Goal: Task Accomplishment & Management: Complete application form

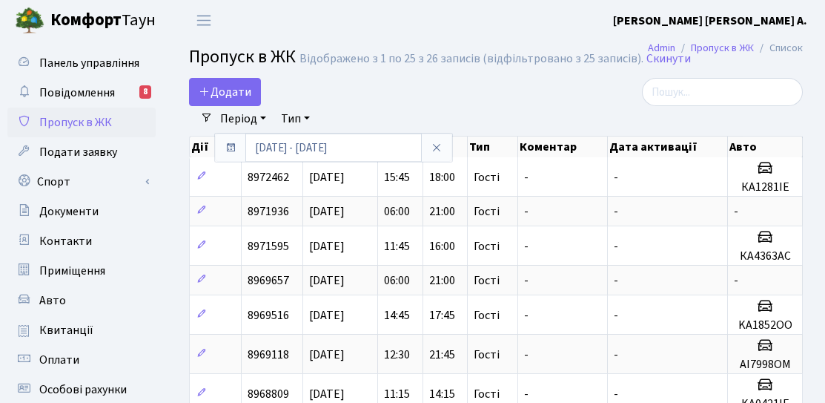
select select "25"
click at [225, 101] on link "Додати" at bounding box center [225, 92] width 72 height 28
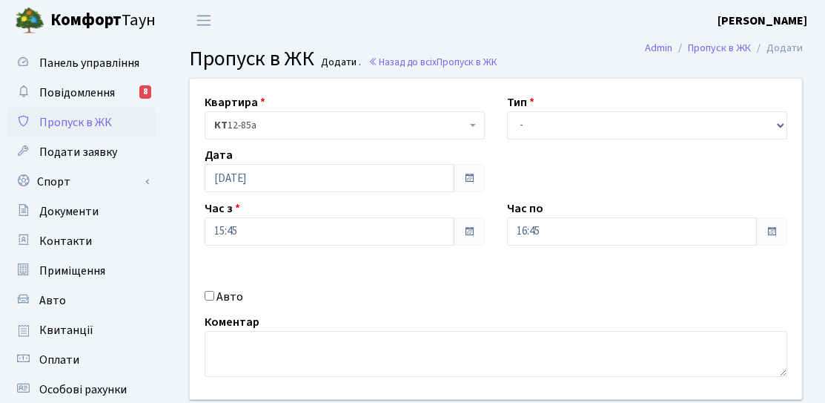
click at [222, 297] on label "Авто" at bounding box center [230, 297] width 27 height 18
click at [214, 297] on input "Авто" at bounding box center [210, 296] width 10 height 10
checkbox input "true"
click at [570, 97] on div "Тип - Доставка Таксі Гості Сервіс" at bounding box center [647, 116] width 303 height 46
click at [558, 118] on select "- Доставка Таксі Гості Сервіс" at bounding box center [647, 125] width 280 height 28
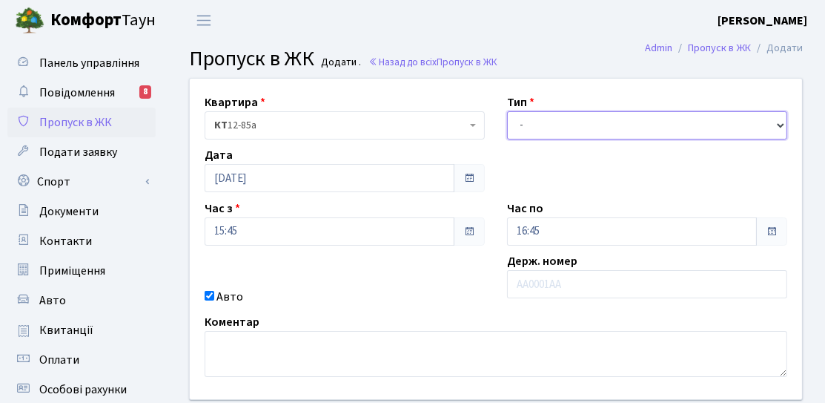
select select "3"
click at [507, 111] on select "- Доставка Таксі Гості Сервіс" at bounding box center [647, 125] width 280 height 28
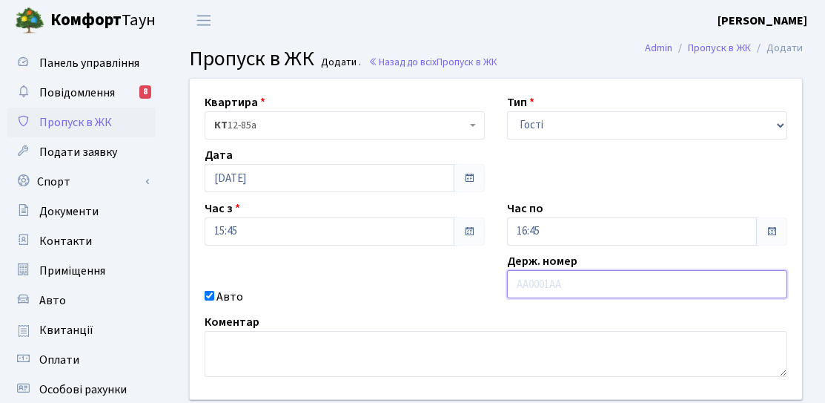
click at [542, 283] on input "text" at bounding box center [647, 284] width 280 height 28
type input "ВС2497ТХ"
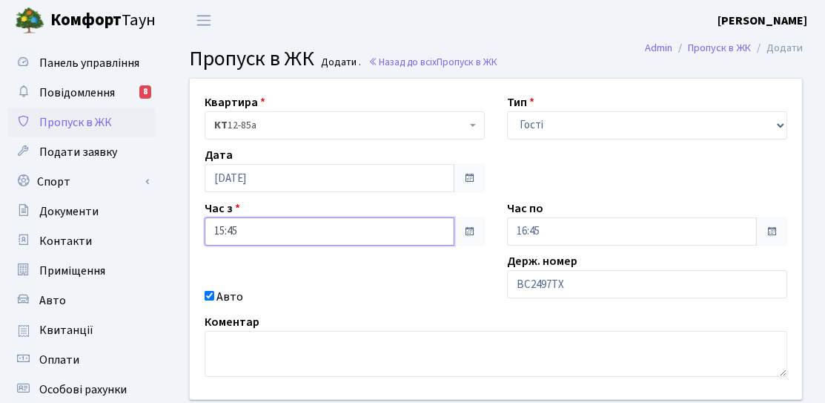
click at [303, 229] on input "15:45" at bounding box center [330, 231] width 250 height 28
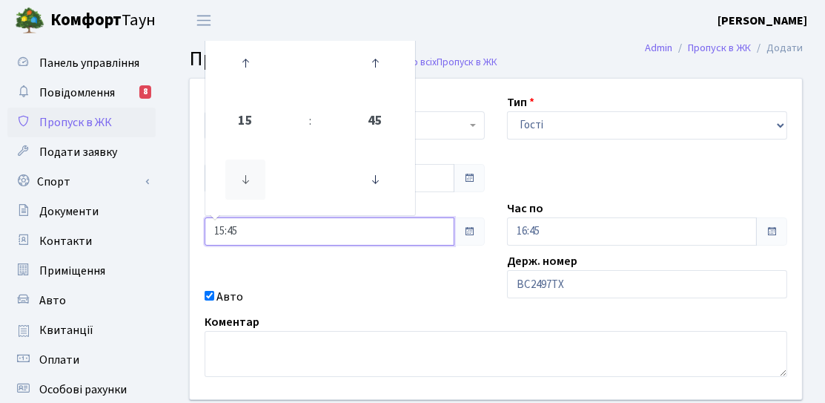
click at [248, 191] on icon at bounding box center [245, 179] width 40 height 40
click at [372, 182] on icon at bounding box center [375, 179] width 40 height 40
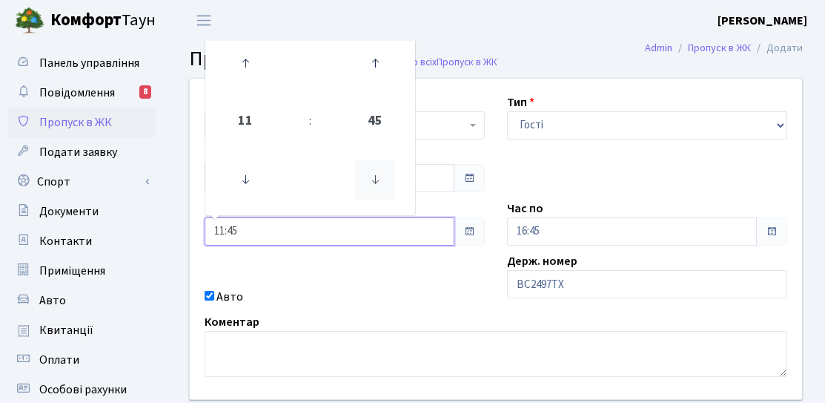
type input "11:30"
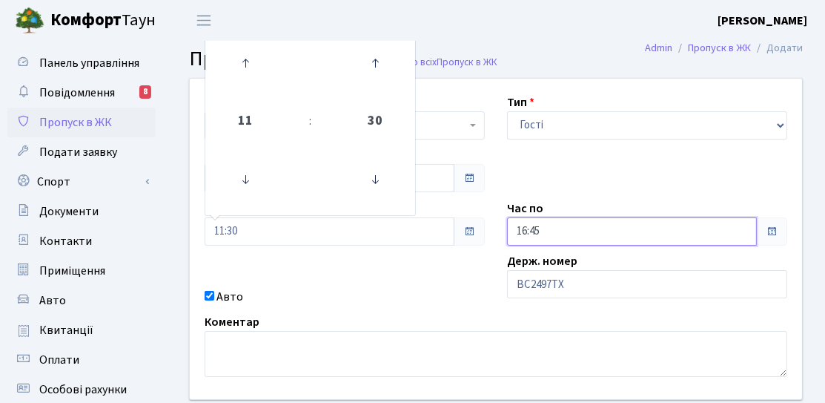
click at [556, 233] on input "16:45" at bounding box center [632, 231] width 250 height 28
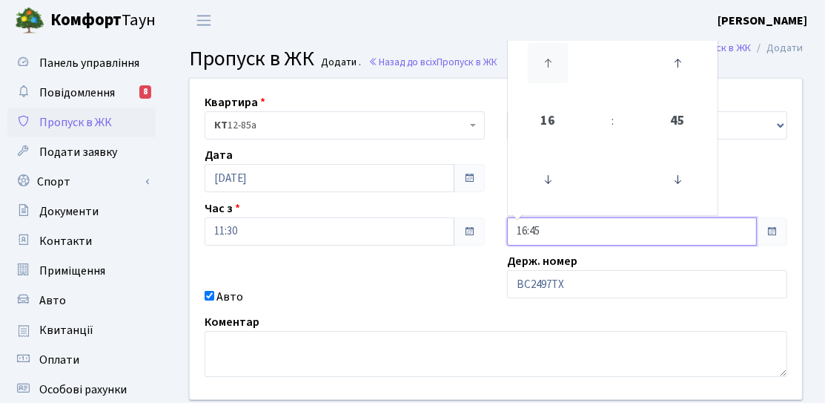
click at [544, 52] on icon at bounding box center [548, 63] width 40 height 40
click at [546, 54] on icon at bounding box center [548, 63] width 40 height 40
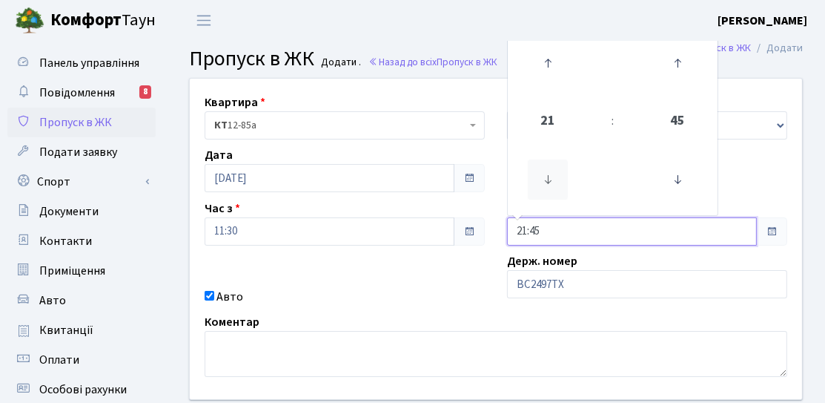
click at [537, 179] on icon at bounding box center [548, 179] width 40 height 40
type input "19:45"
click at [463, 263] on div "Квартира <b>КТ</b>&nbsp;&nbsp;&nbsp;&nbsp;12-85а КТ 12-85а Тип - Доставка Таксі…" at bounding box center [496, 239] width 635 height 320
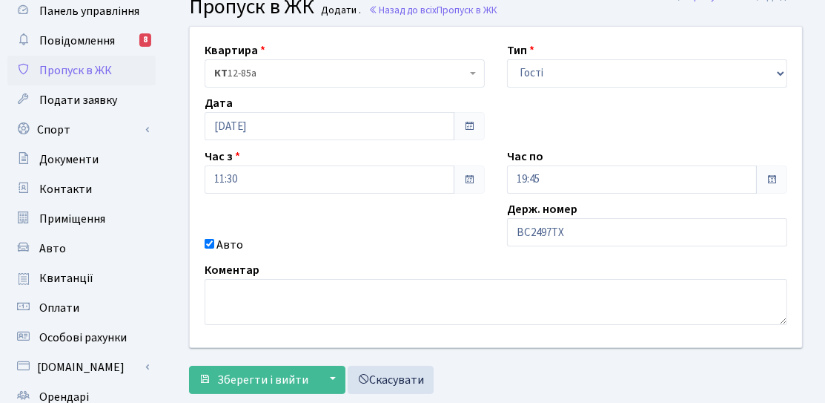
scroll to position [74, 0]
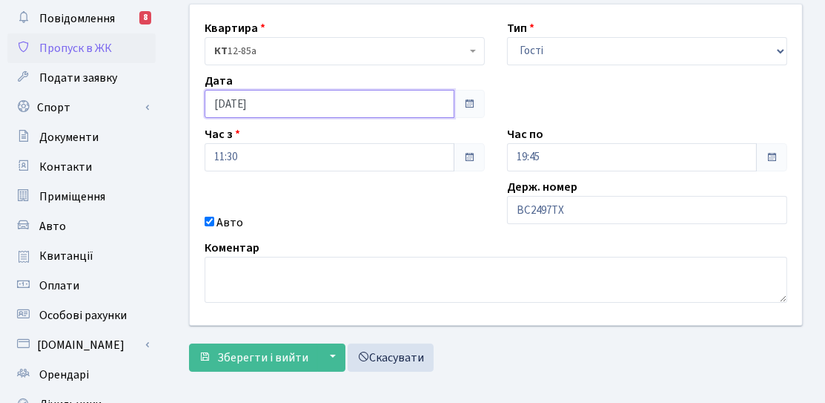
click at [305, 114] on input "[DATE]" at bounding box center [330, 104] width 250 height 28
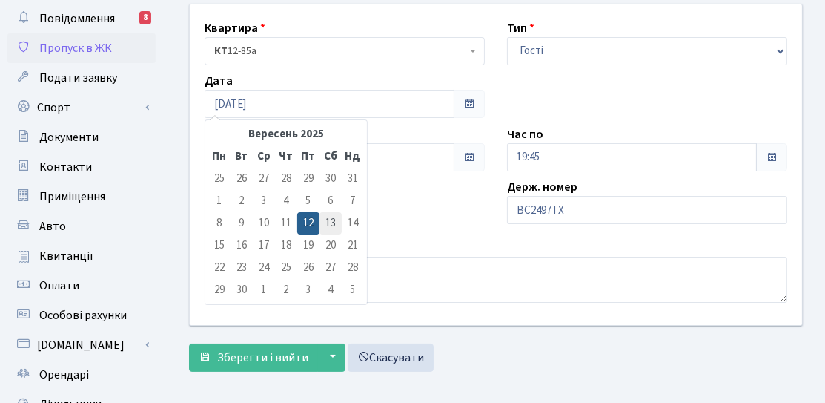
click at [333, 225] on td "13" at bounding box center [331, 223] width 22 height 22
type input "[DATE]"
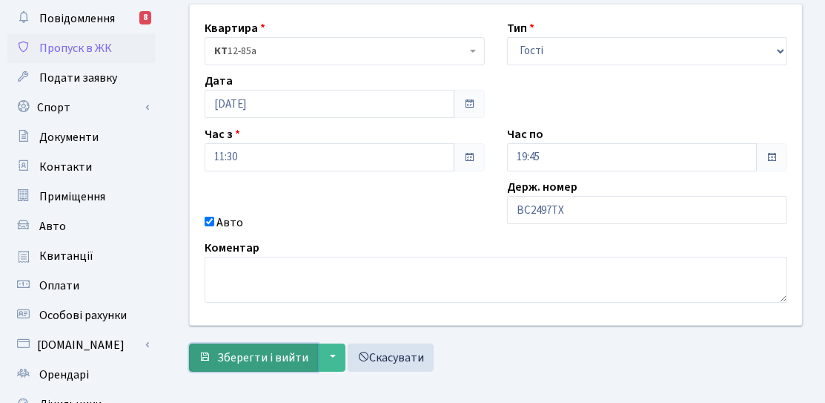
click at [258, 343] on button "Зберегти і вийти" at bounding box center [253, 357] width 129 height 28
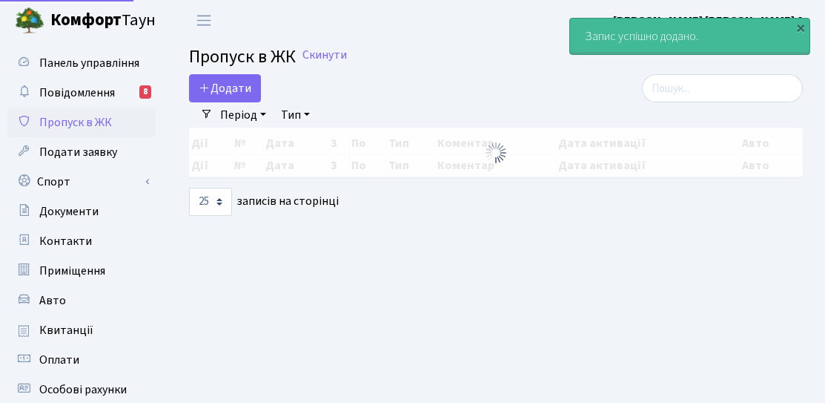
select select "25"
